Goal: Feedback & Contribution: Leave review/rating

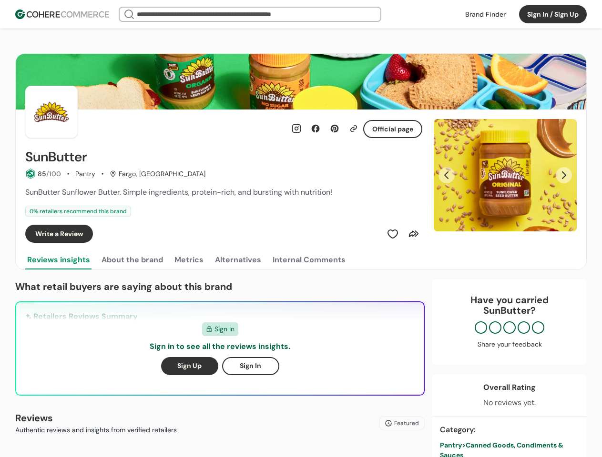
click at [301, 229] on div "Write a Review" at bounding box center [223, 234] width 397 height 18
click at [553, 14] on button "Sign In / Sign Up" at bounding box center [553, 14] width 68 height 18
click at [43, 174] on div "Insights That Drive Success From trusted reviews to powerful sourcing tools, we…" at bounding box center [301, 228] width 602 height 457
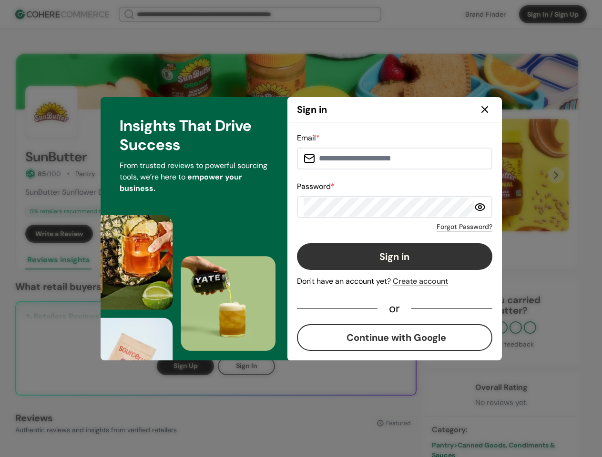
click at [393, 234] on div "Email * Password * Forgot Password? Sign in Don't have an account yet? Create a…" at bounding box center [394, 241] width 195 height 219
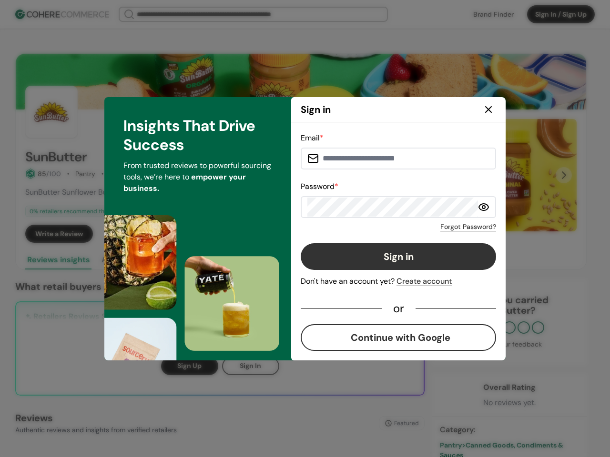
click at [414, 234] on div "Email * Password * Forgot Password? Sign in Don't have an account yet? Create a…" at bounding box center [398, 241] width 195 height 219
click at [505, 175] on div "Email * Password * Forgot Password? Sign in Don't have an account yet? Create a…" at bounding box center [398, 242] width 214 height 238
click at [446, 175] on div "Email * Password * Forgot Password? Sign in Don't have an account yet? Create a…" at bounding box center [398, 241] width 195 height 219
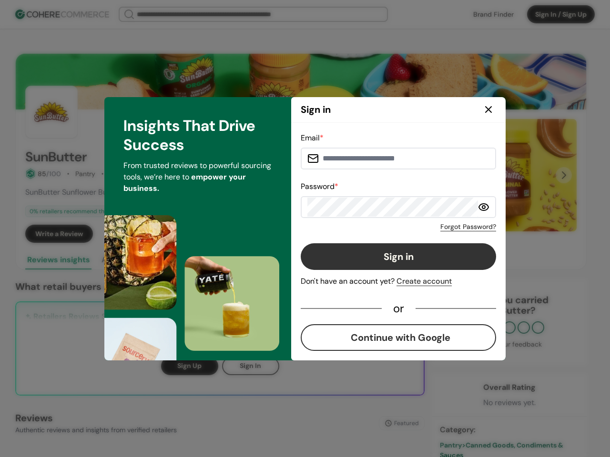
click at [131, 260] on div "Insights That Drive Success From trusted reviews to powerful sourcing tools, we…" at bounding box center [197, 228] width 187 height 263
